Goal: Information Seeking & Learning: Find specific fact

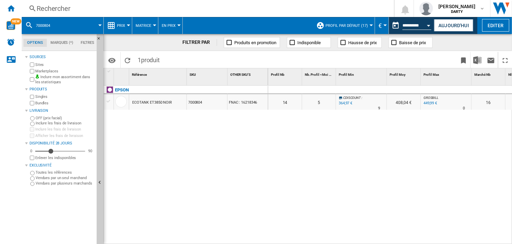
scroll to position [0, 673]
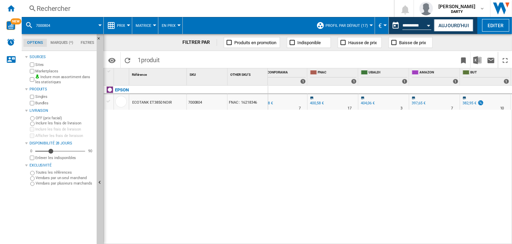
click at [50, 11] on div "Rechercher" at bounding box center [207, 9] width 340 height 10
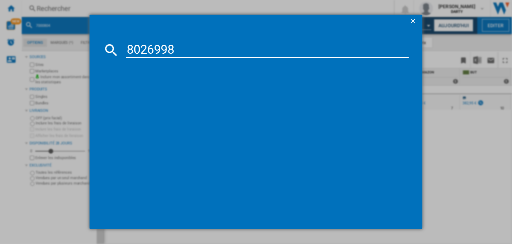
type input "8026998"
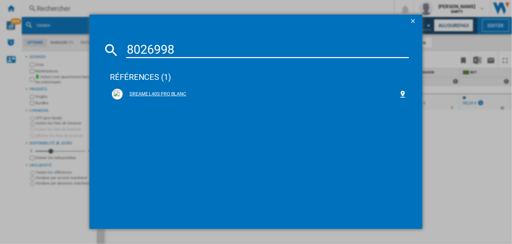
click at [146, 91] on div "DREAME L40S PRO BLANC" at bounding box center [261, 94] width 276 height 7
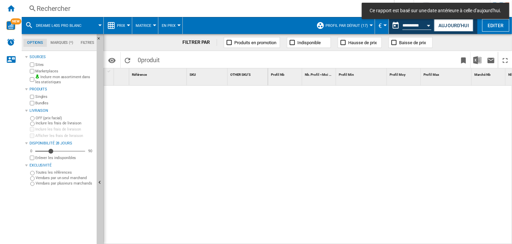
click at [341, 141] on div at bounding box center [390, 165] width 244 height 159
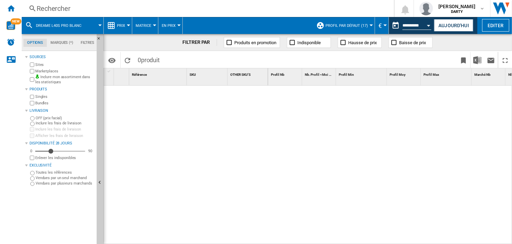
click at [82, 7] on div "Rechercher" at bounding box center [207, 9] width 340 height 10
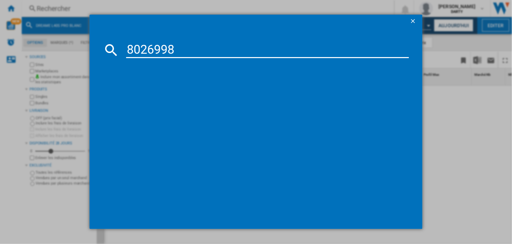
type input "8026998"
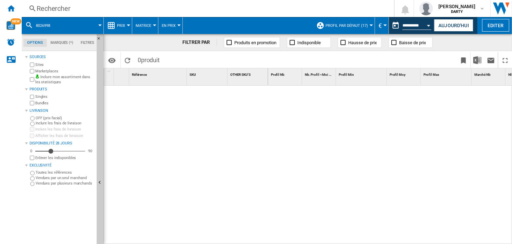
click at [44, 11] on div "Rechercher" at bounding box center [207, 9] width 340 height 10
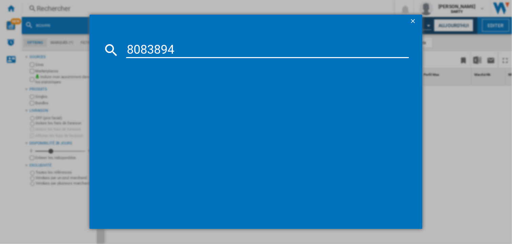
type input "8083894"
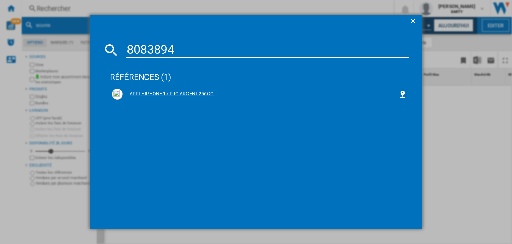
click at [147, 95] on div "APPLE IPHONE 17 PRO ARGENT 256GO" at bounding box center [261, 94] width 276 height 7
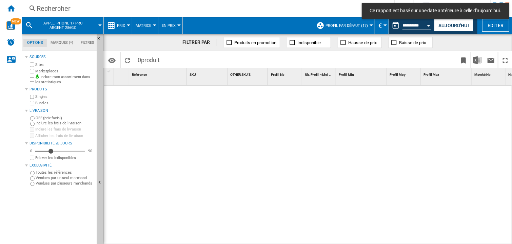
click at [294, 146] on div at bounding box center [390, 165] width 244 height 159
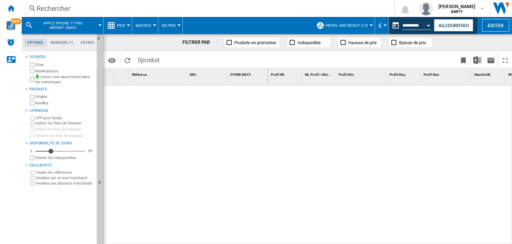
click at [52, 8] on div "Rechercher" at bounding box center [207, 9] width 340 height 10
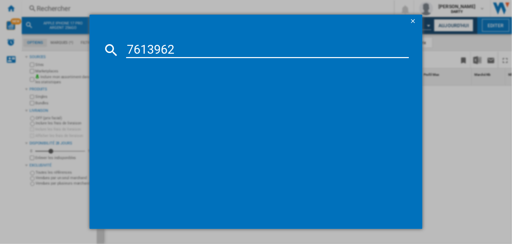
type input "7613962"
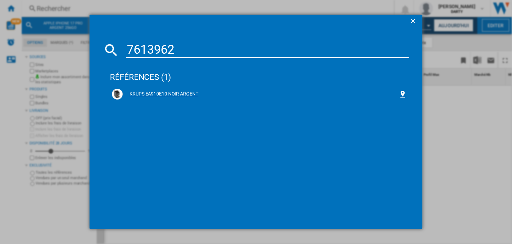
click at [181, 93] on div "KRUPS EA910E10 NOIR ARGENT" at bounding box center [261, 94] width 276 height 7
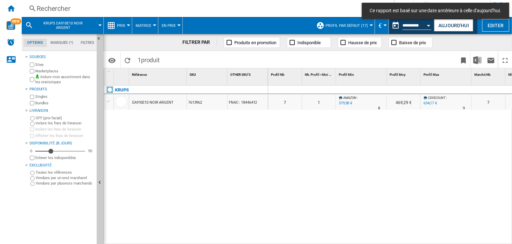
click at [341, 138] on div "0 0 0 0 7 1 AMAZON : -4.6 % 379,90 € % N/A 8 AMAZON : 469,29 € CDISCOUNT : +59.…" at bounding box center [390, 165] width 244 height 159
click at [368, 87] on div at bounding box center [361, 90] width 51 height 8
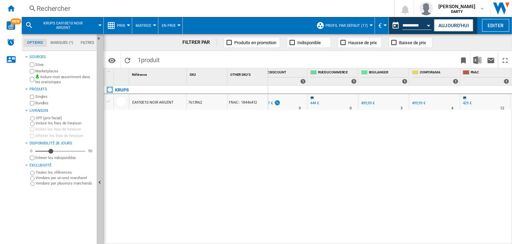
scroll to position [0, 238]
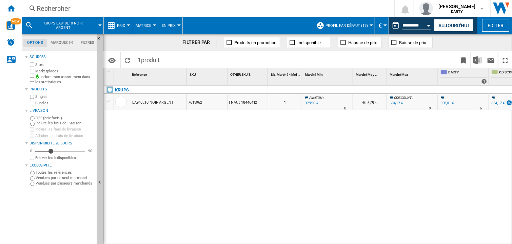
click at [62, 5] on div "Rechercher" at bounding box center [207, 9] width 340 height 10
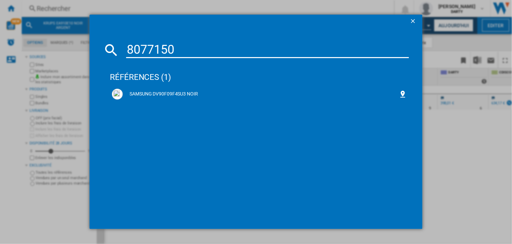
click at [163, 49] on input "8077150" at bounding box center [267, 50] width 283 height 16
paste input "7713126"
type input "7713126"
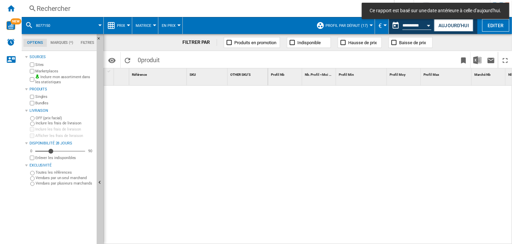
drag, startPoint x: 356, startPoint y: 138, endPoint x: 333, endPoint y: 13, distance: 127.3
click at [356, 136] on div at bounding box center [390, 165] width 244 height 159
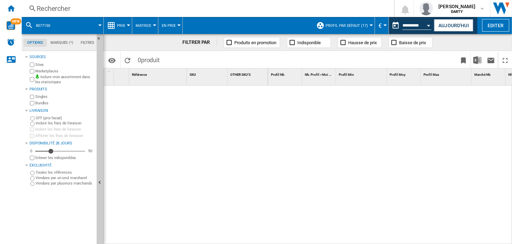
click at [322, 180] on div at bounding box center [390, 165] width 244 height 159
click at [441, 25] on button "Aujourd'hui" at bounding box center [453, 25] width 39 height 13
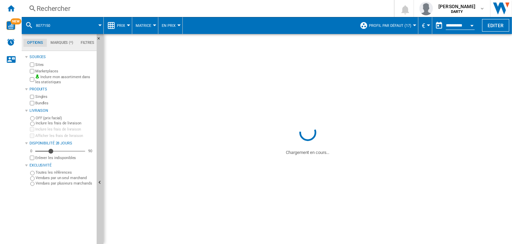
click at [58, 7] on div "Rechercher" at bounding box center [207, 9] width 340 height 10
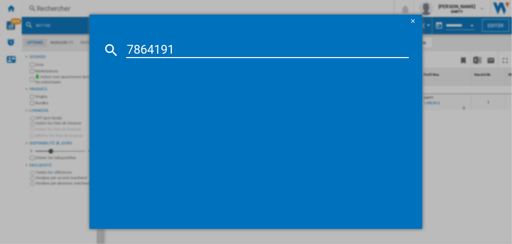
type input "7864191"
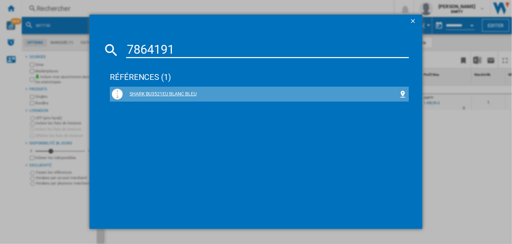
click at [143, 90] on div "SHARK BU3521EU BLANC BLEU" at bounding box center [259, 94] width 295 height 11
click at [169, 91] on div "SHARK BU3521EU BLANC BLEU" at bounding box center [261, 94] width 276 height 7
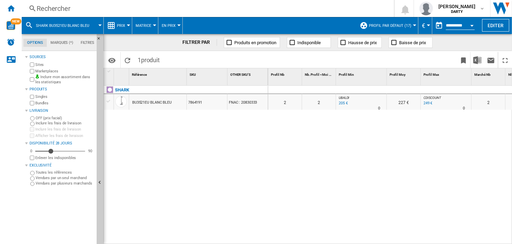
click at [361, 87] on div at bounding box center [361, 90] width 51 height 8
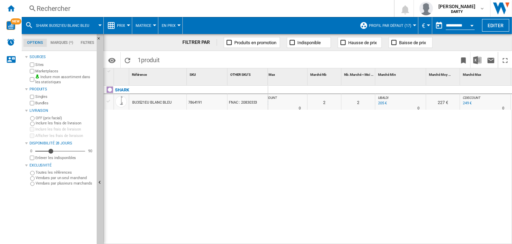
scroll to position [0, 215]
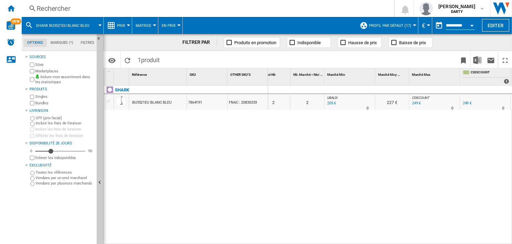
click at [432, 151] on div "0 0 0 0 2 2 UBALDI : UBALDI -1.0 % 205 € % N/A 0 UBALDI : UBALDI 227 € CDISCOUN…" at bounding box center [390, 165] width 244 height 159
click at [410, 171] on div "0 0 0 0 2 2 UBALDI : UBALDI -1.0 % 205 € % N/A 0 UBALDI : UBALDI 227 € CDISCOUN…" at bounding box center [390, 165] width 244 height 159
drag, startPoint x: 320, startPoint y: 145, endPoint x: 302, endPoint y: 18, distance: 127.8
click at [320, 145] on div "0 0 0 0 2 2 UBALDI : UBALDI -1.0 % 205 € % N/A 0 UBALDI : UBALDI 227 € CDISCOUN…" at bounding box center [390, 165] width 244 height 159
